Goal: Task Accomplishment & Management: Use online tool/utility

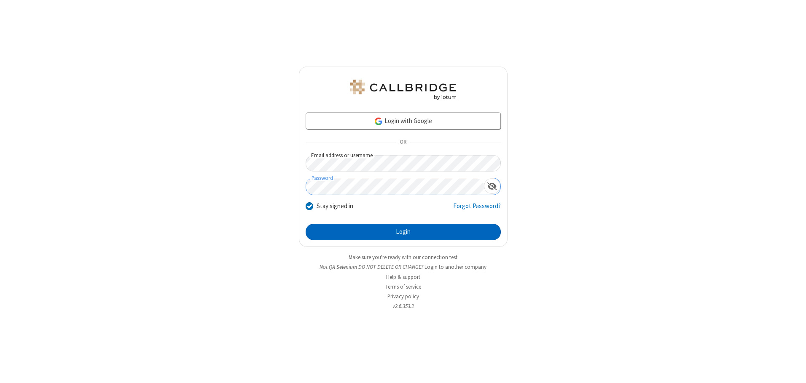
click at [403, 232] on button "Login" at bounding box center [403, 232] width 195 height 17
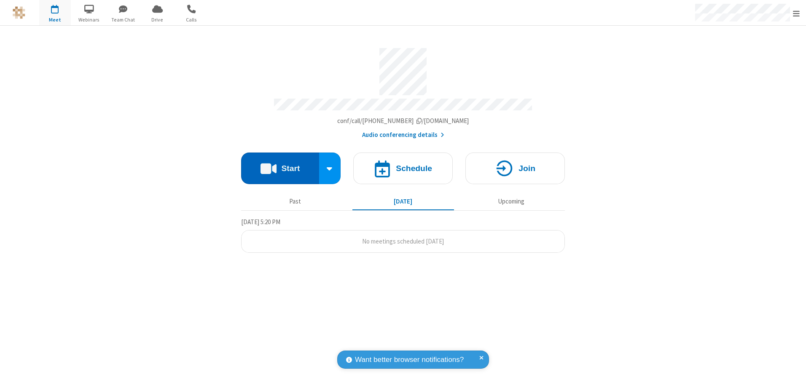
click at [280, 165] on button "Start" at bounding box center [280, 169] width 78 height 32
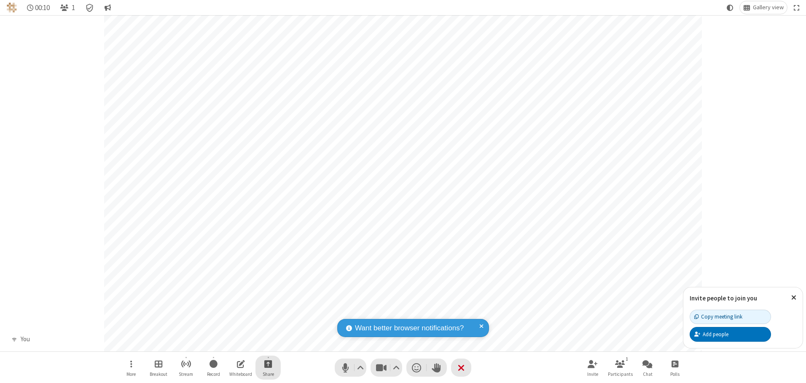
click at [268, 364] on span "Start sharing" at bounding box center [268, 364] width 8 height 11
click at [234, 344] on span "Share my screen" at bounding box center [234, 344] width 10 height 7
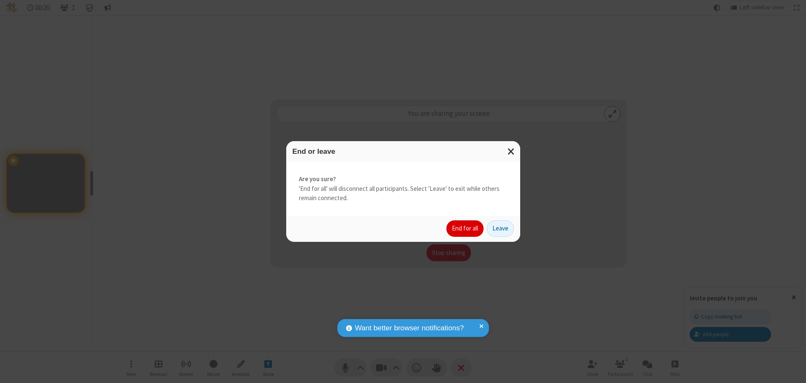
click at [466, 229] on button "End for all" at bounding box center [465, 229] width 37 height 17
